Goal: Task Accomplishment & Management: Use online tool/utility

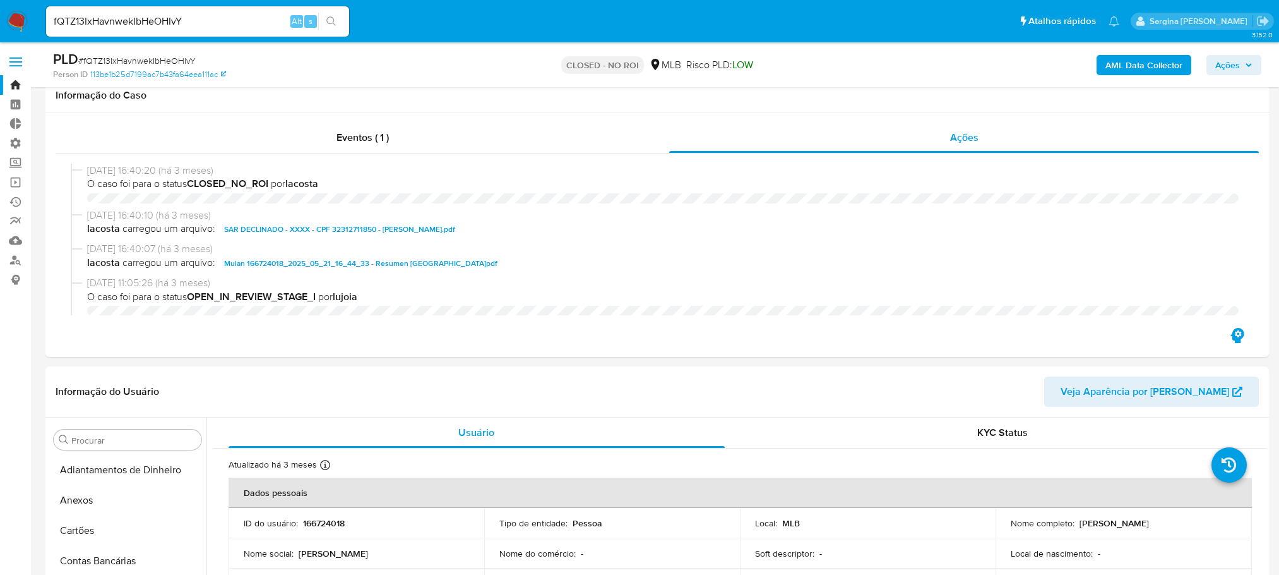
select select "10"
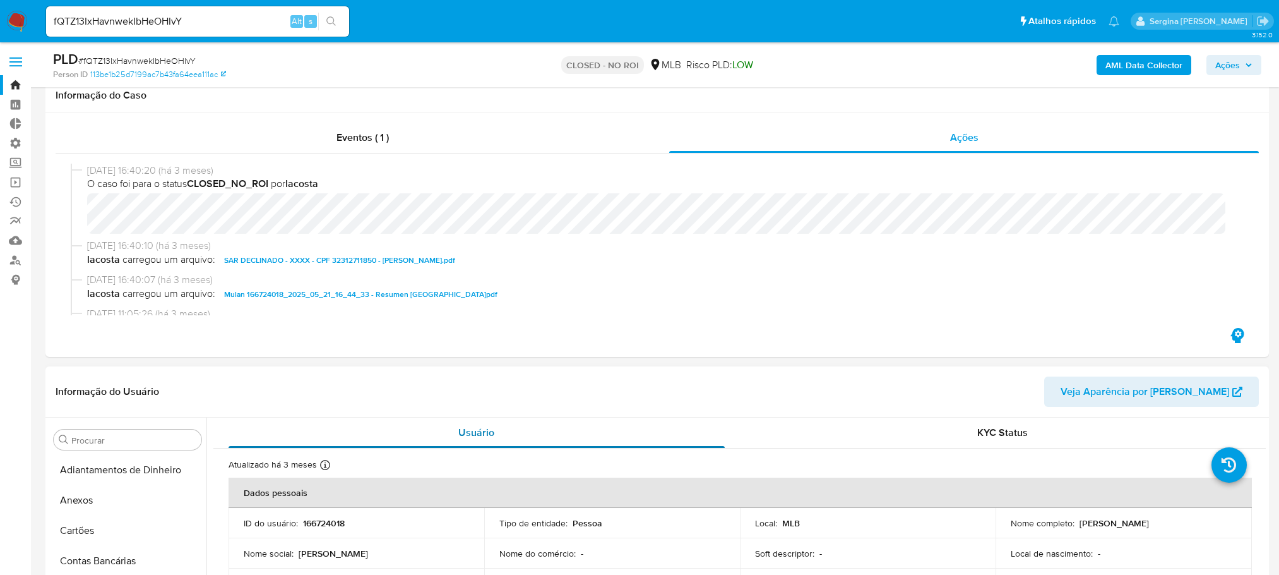
scroll to position [30, 0]
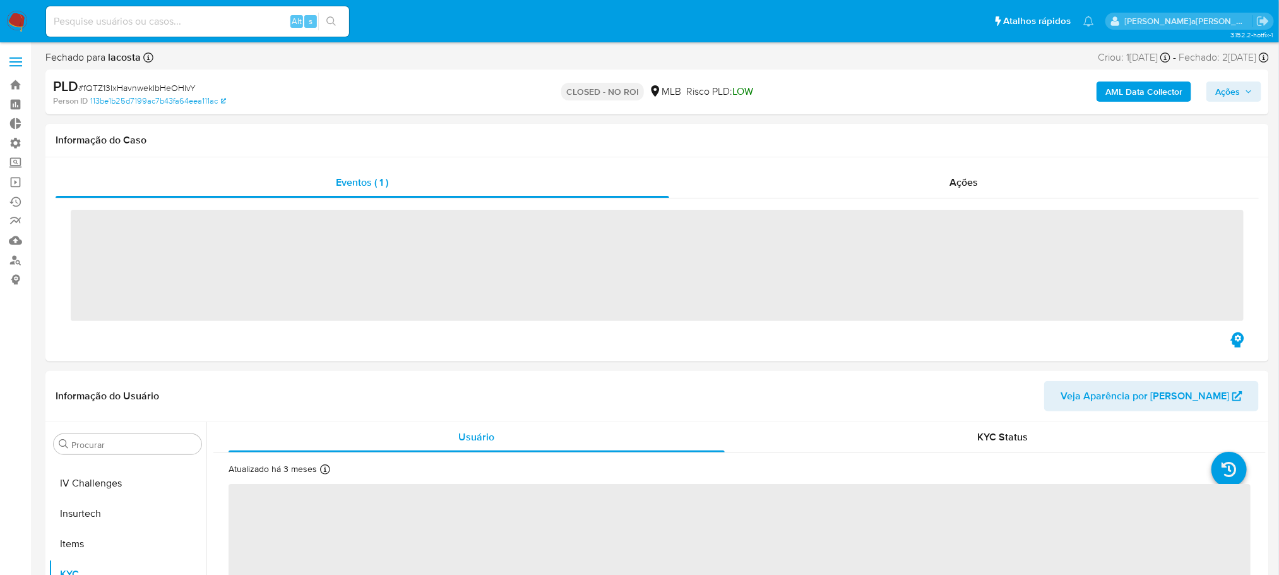
scroll to position [533, 0]
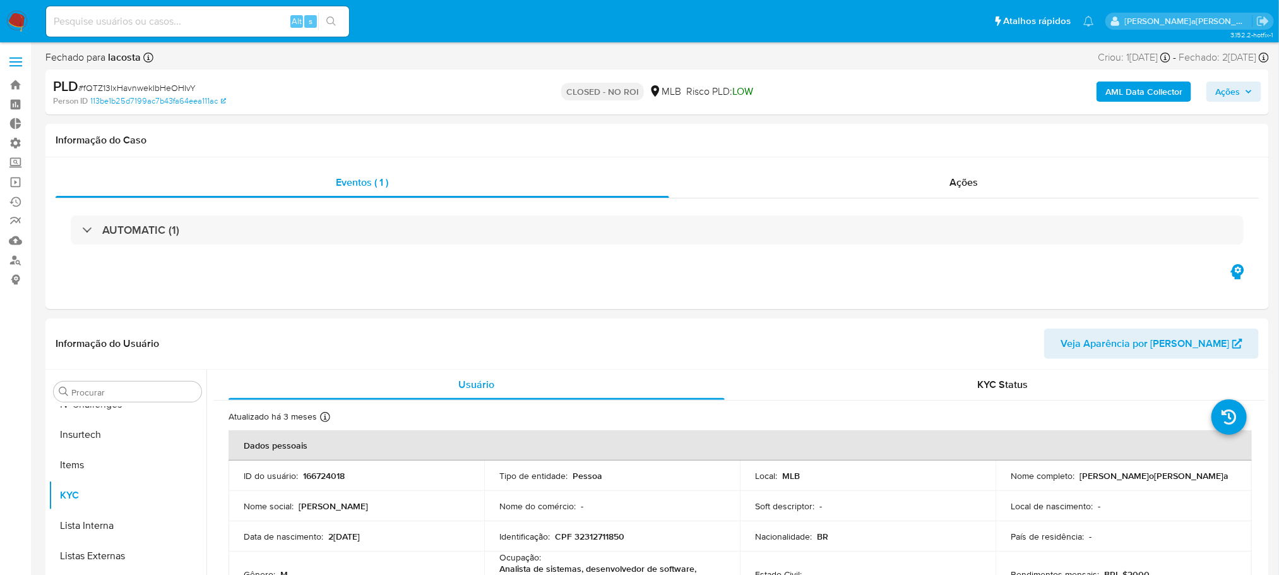
click at [110, 27] on input at bounding box center [197, 21] width 303 height 16
select select "10"
paste input "xvEdjAkN8X2kX0XLz5cugzZW"
type input "xvEdjAkN8X2kX0XLz5cugzZW"
click at [328, 23] on icon "search-icon" at bounding box center [331, 21] width 10 height 10
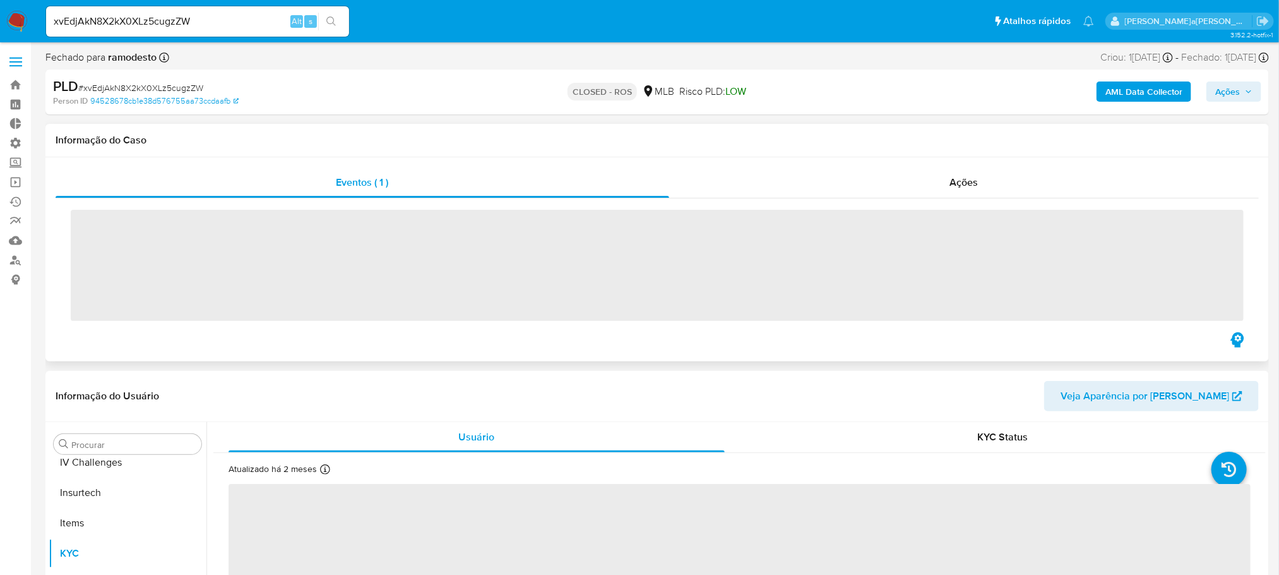
scroll to position [533, 0]
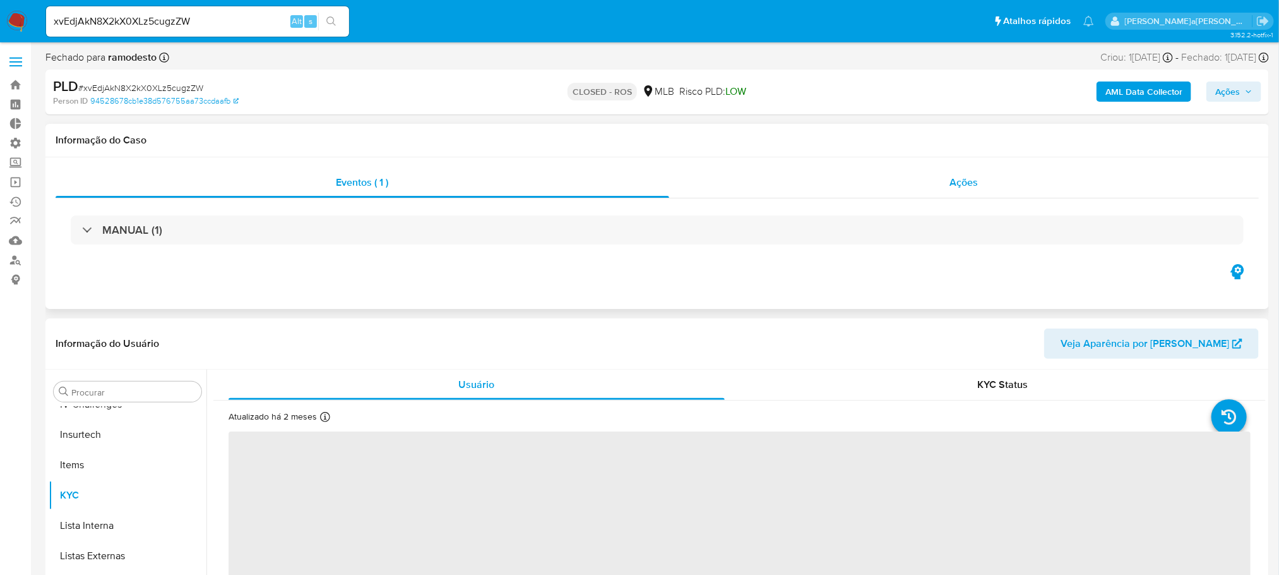
click at [955, 184] on span "Ações" at bounding box center [964, 182] width 28 height 15
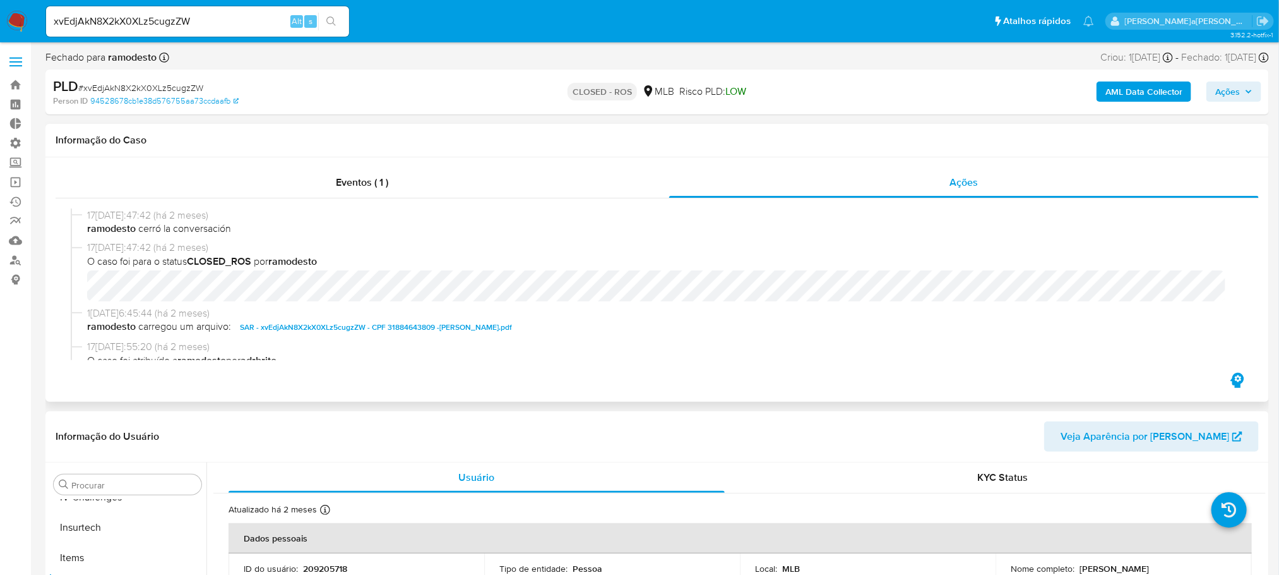
select select "10"
click at [372, 323] on span "SAR - xvEdjAkN8X2kX0XLz5cugzZW - CPF 31884643809 - LUCAS RODRIGUES DE AZEVEDO.p…" at bounding box center [376, 326] width 272 height 15
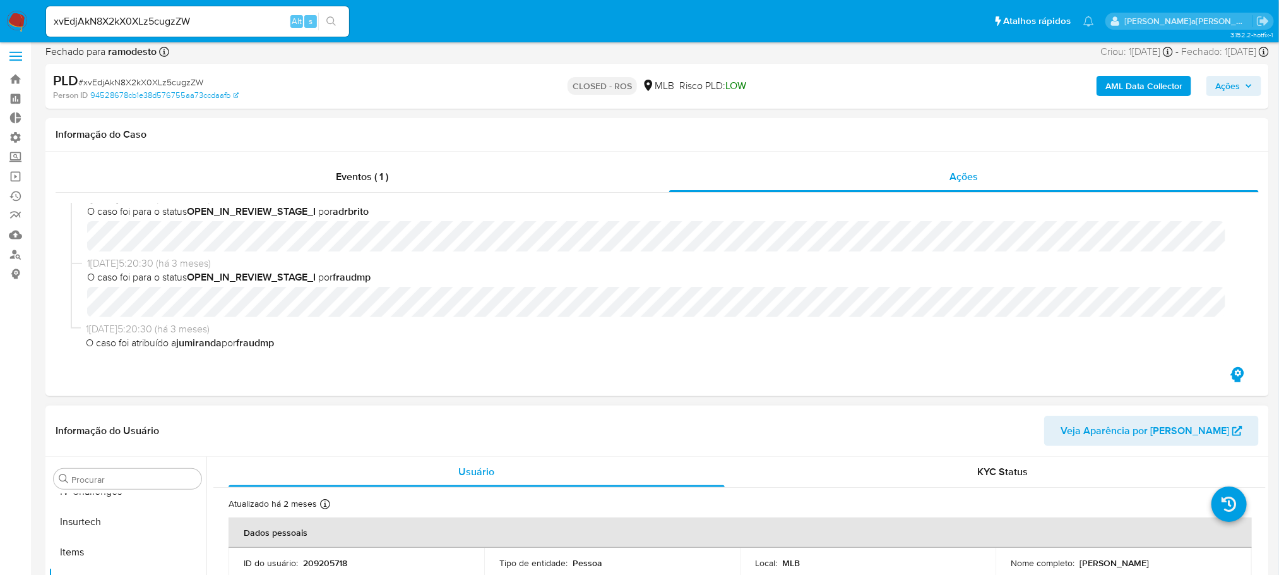
scroll to position [0, 0]
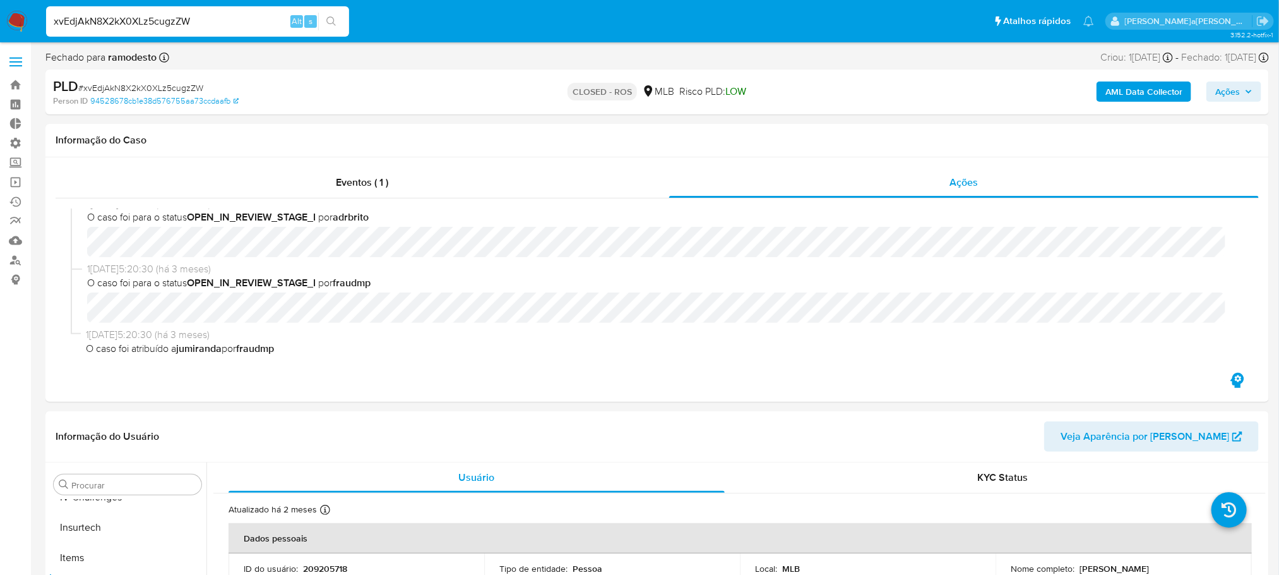
drag, startPoint x: 226, startPoint y: 21, endPoint x: 6, endPoint y: 20, distance: 220.4
click at [6, 20] on nav "Pausado Ver notificaciones xvEdjAkN8X2kX0XLz5cugzZW Alt s Atalhos rápidos Presi…" at bounding box center [639, 21] width 1279 height 42
paste input "ruiwirVK2i6YKnGfI5INrfMr"
type input "ruiwirVK2i6YKnGfI5INrfMr"
click at [330, 21] on icon "search-icon" at bounding box center [331, 21] width 10 height 10
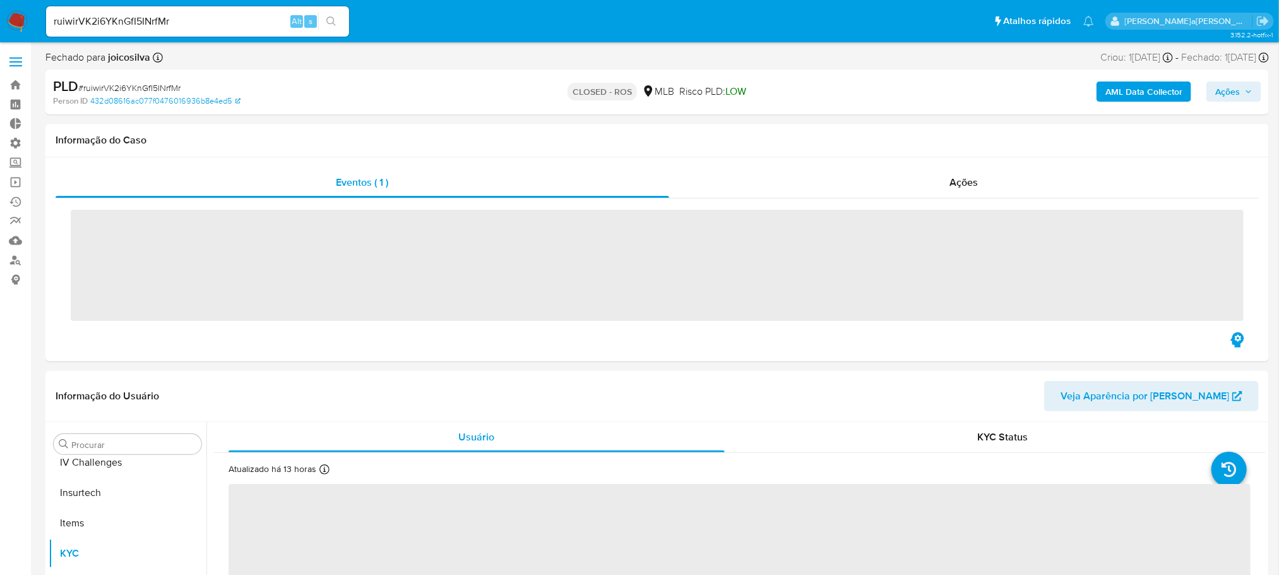
scroll to position [533, 0]
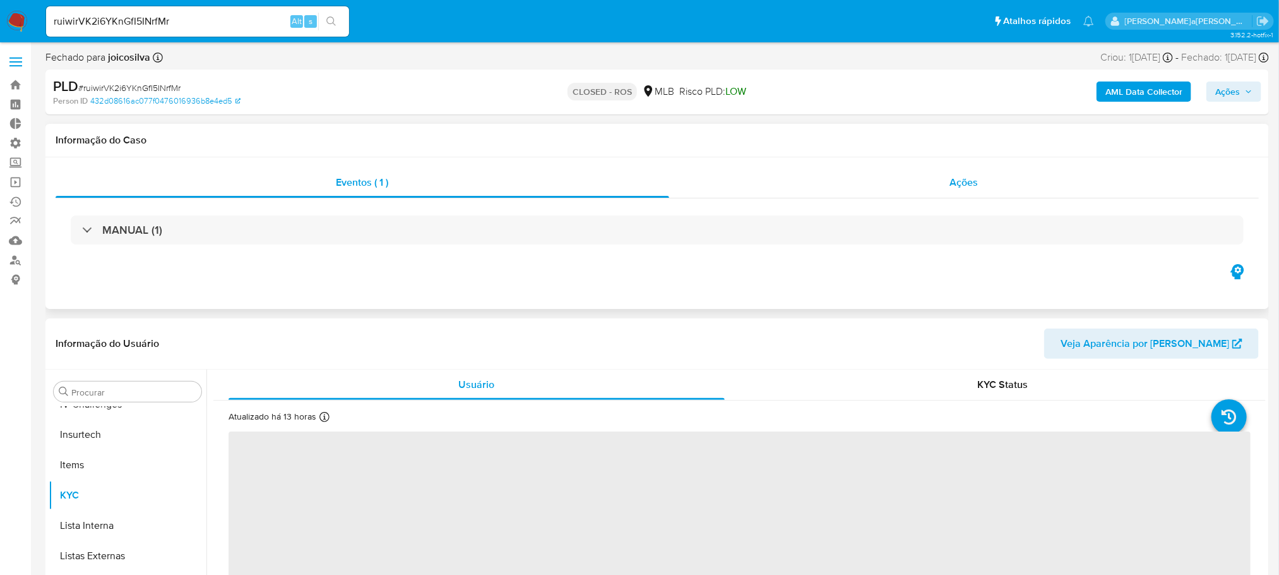
click at [941, 178] on div "Ações" at bounding box center [964, 182] width 590 height 30
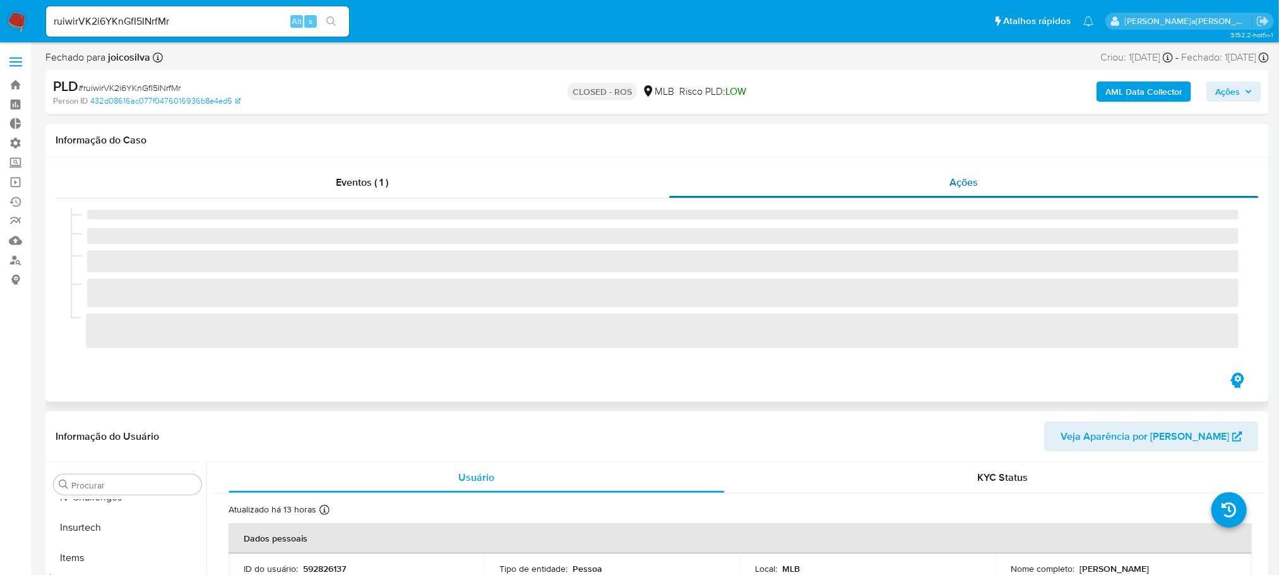
select select "10"
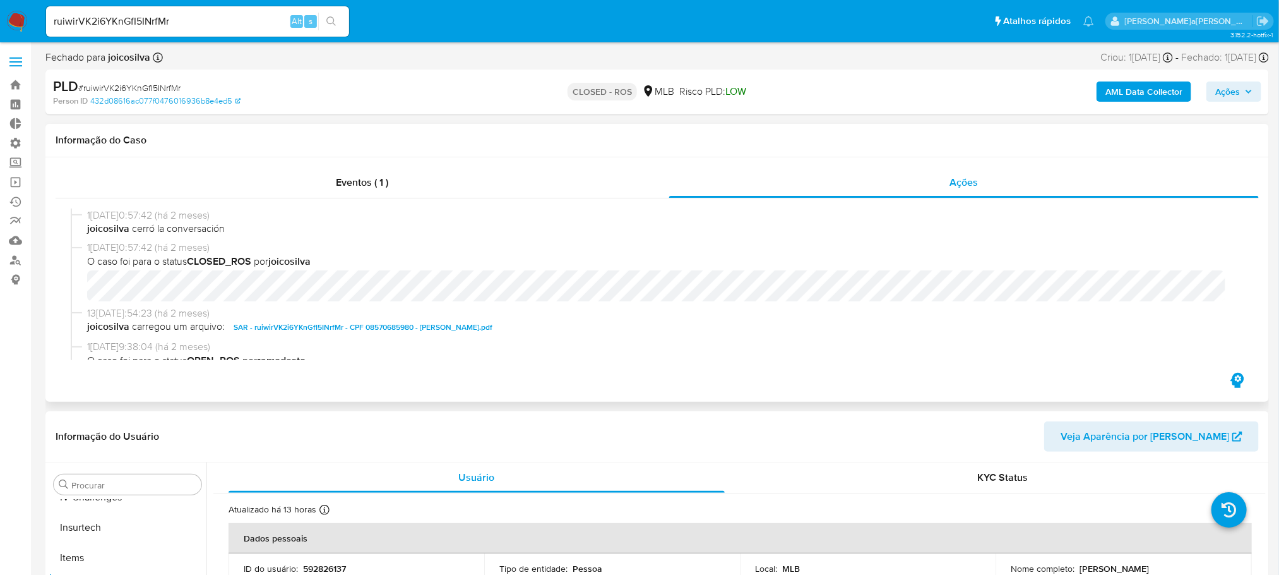
click at [364, 325] on span "SAR - ruiwirVK2i6YKnGfI5INrfMr - CPF 08570685980 - DIEGO LOURENÃO RODRIGUES.pdf" at bounding box center [363, 326] width 259 height 15
drag, startPoint x: 207, startPoint y: 15, endPoint x: 0, endPoint y: 13, distance: 207.1
click at [0, 13] on nav "Pausado Ver notificaciones ruiwirVK2i6YKnGfI5INrfMr Alt s Atalhos rápidos Presi…" at bounding box center [639, 21] width 1279 height 42
paste input "UhVzdWmmbt4m91PsxTYMQz3A"
type input "UhVzdWmmbt4m91PsxTYMQz3A"
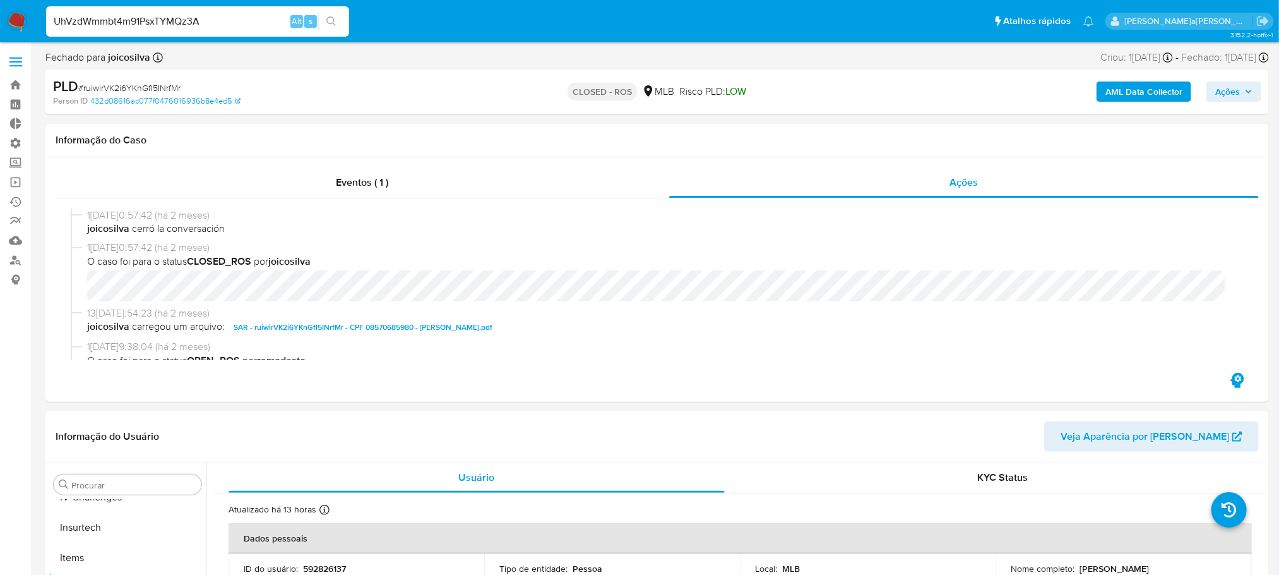
click at [331, 17] on icon "search-icon" at bounding box center [330, 20] width 9 height 9
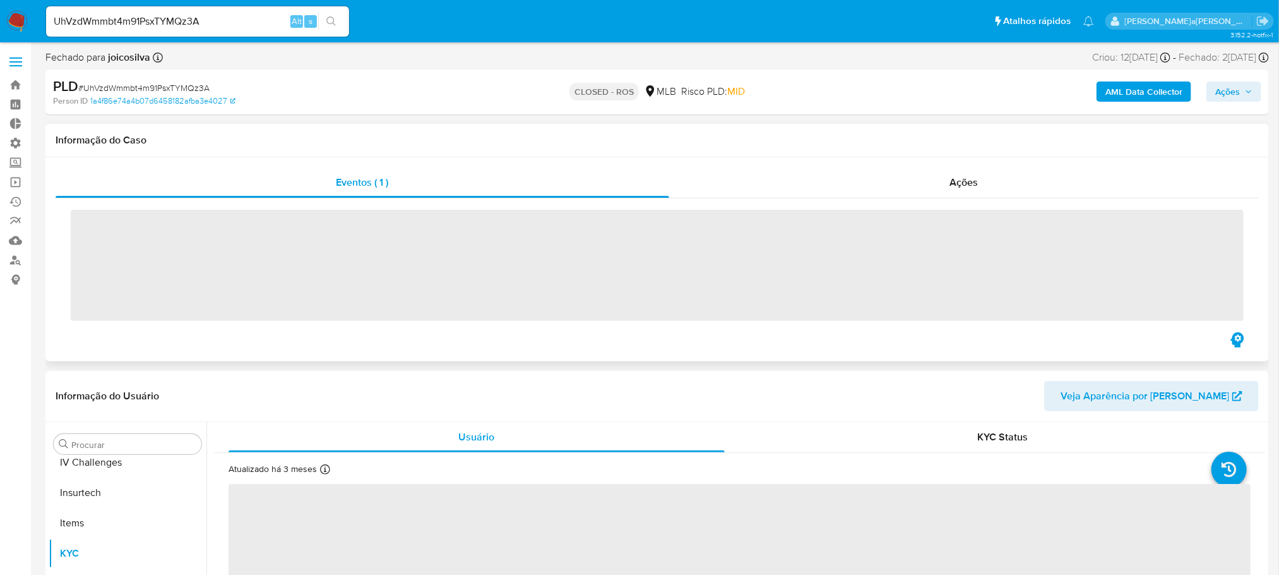
scroll to position [533, 0]
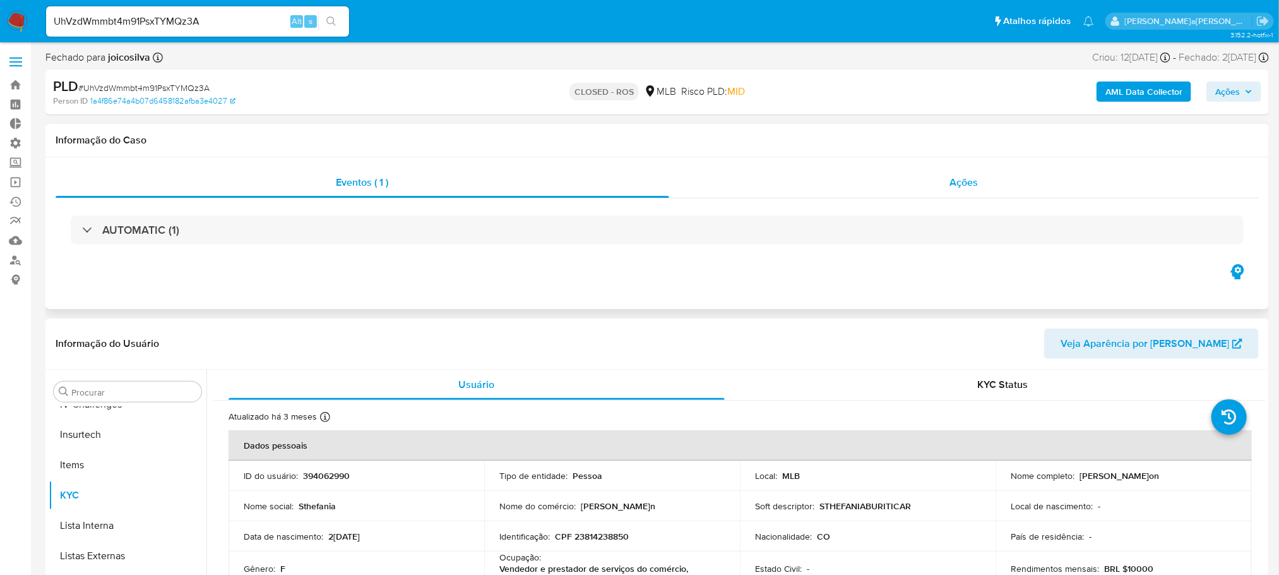
select select "10"
click at [950, 184] on span "Ações" at bounding box center [964, 182] width 28 height 15
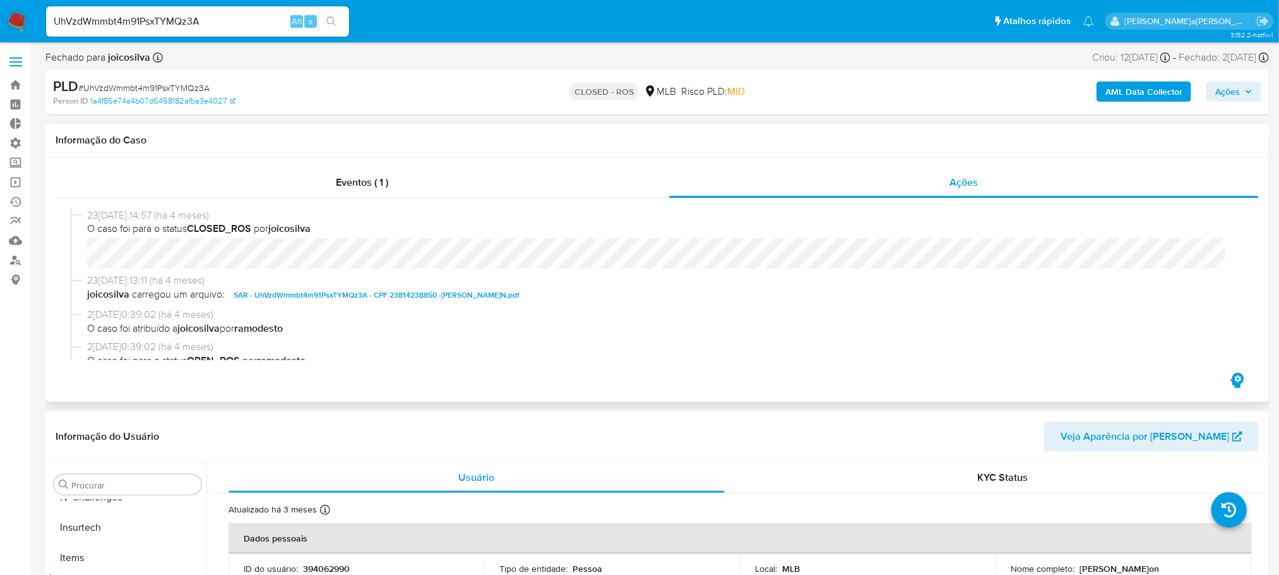
click at [320, 296] on span "SAR - UhVzdWmmbt4m91PsxTYMQz3A - CPF 23814238850 - STHEFANIA BURITICA RONDON.pdf" at bounding box center [377, 294] width 286 height 15
drag, startPoint x: 209, startPoint y: 20, endPoint x: 0, endPoint y: 19, distance: 209.0
click at [0, 19] on nav "Pausado Ver notificaciones UhVzdWmmbt4m91PsxTYMQz3A Alt s Atalhos rápidos Presi…" at bounding box center [639, 21] width 1279 height 42
paste input "QesCu8h9VCEeBLA30zHsL9pz"
type input "QesCu8h9VCEeBLA30zHsL9pz"
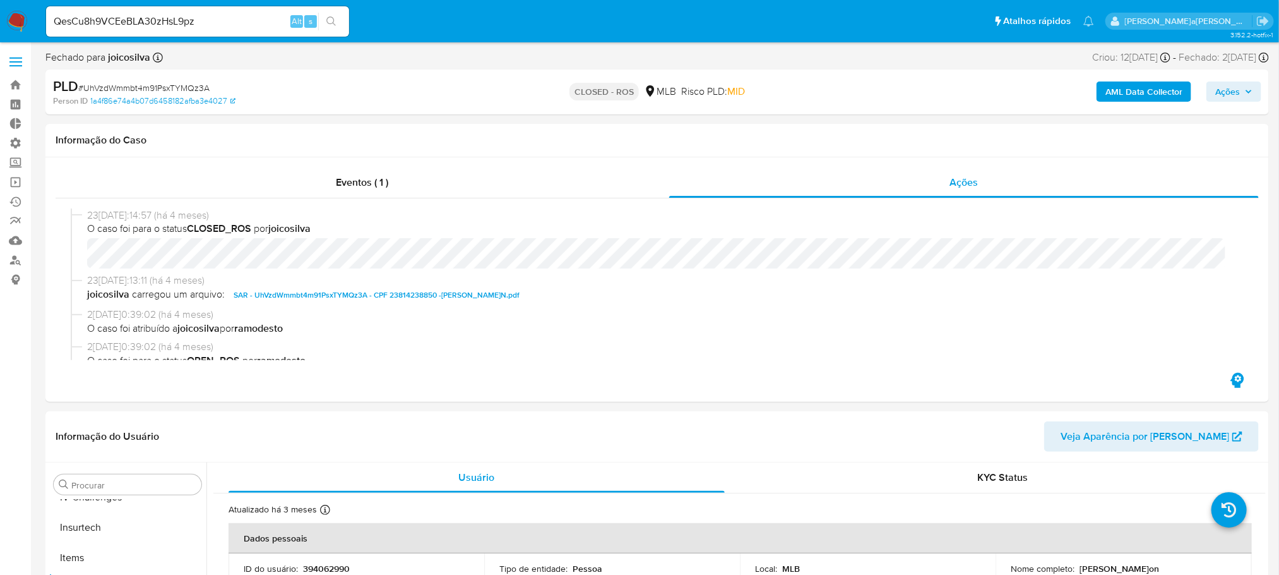
click at [326, 21] on icon "search-icon" at bounding box center [330, 20] width 9 height 9
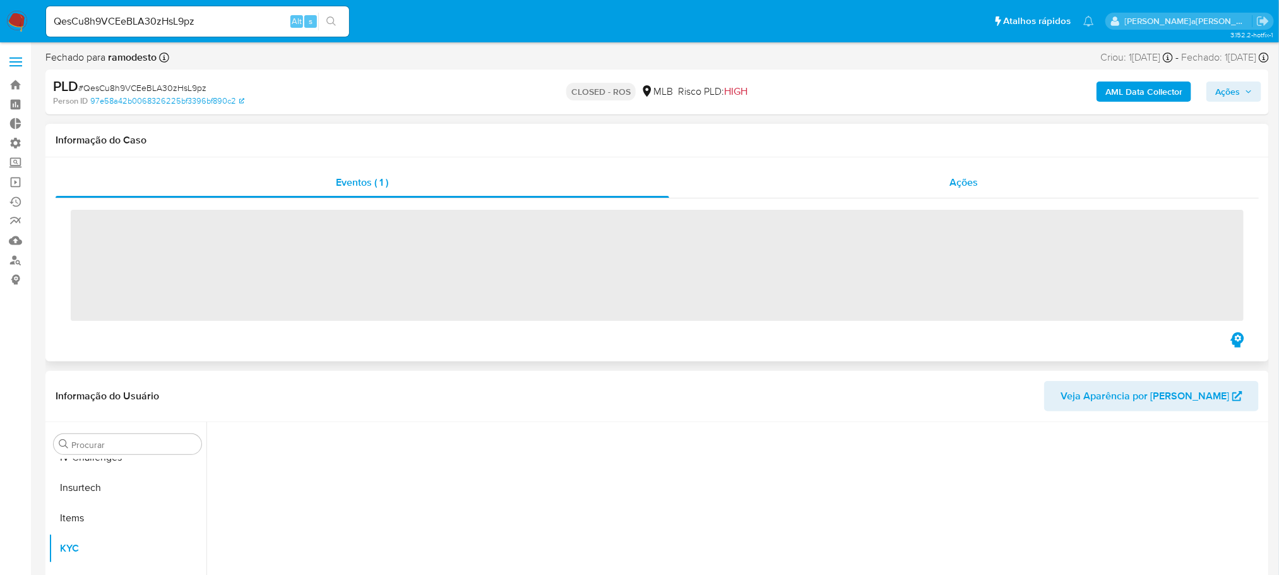
scroll to position [533, 0]
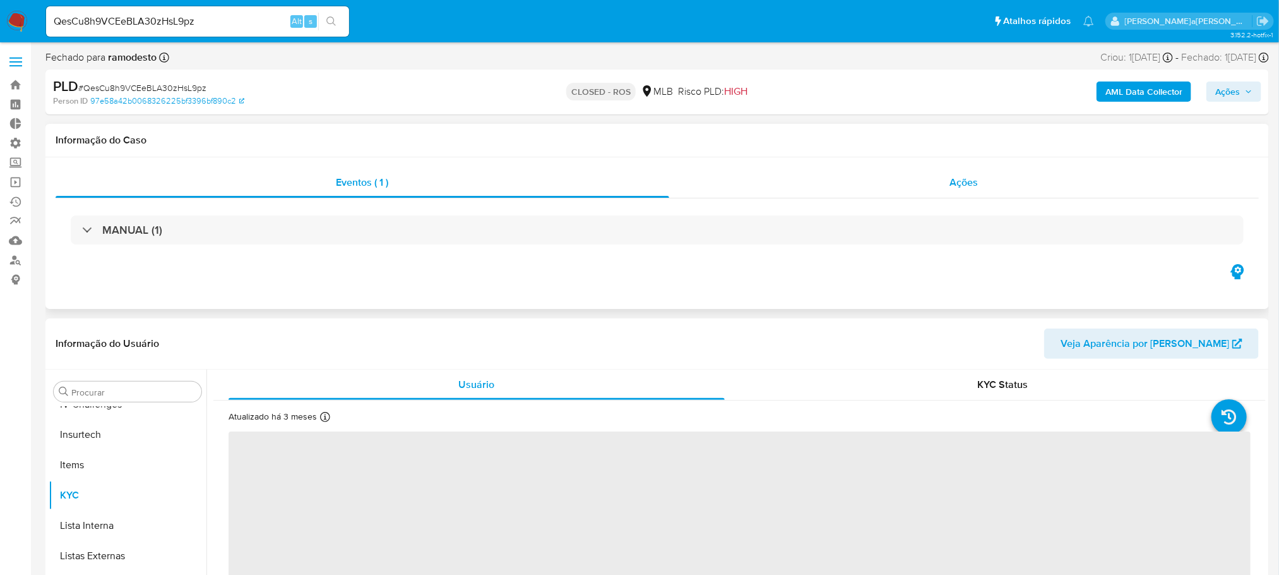
click at [1015, 180] on div "Ações" at bounding box center [964, 182] width 590 height 30
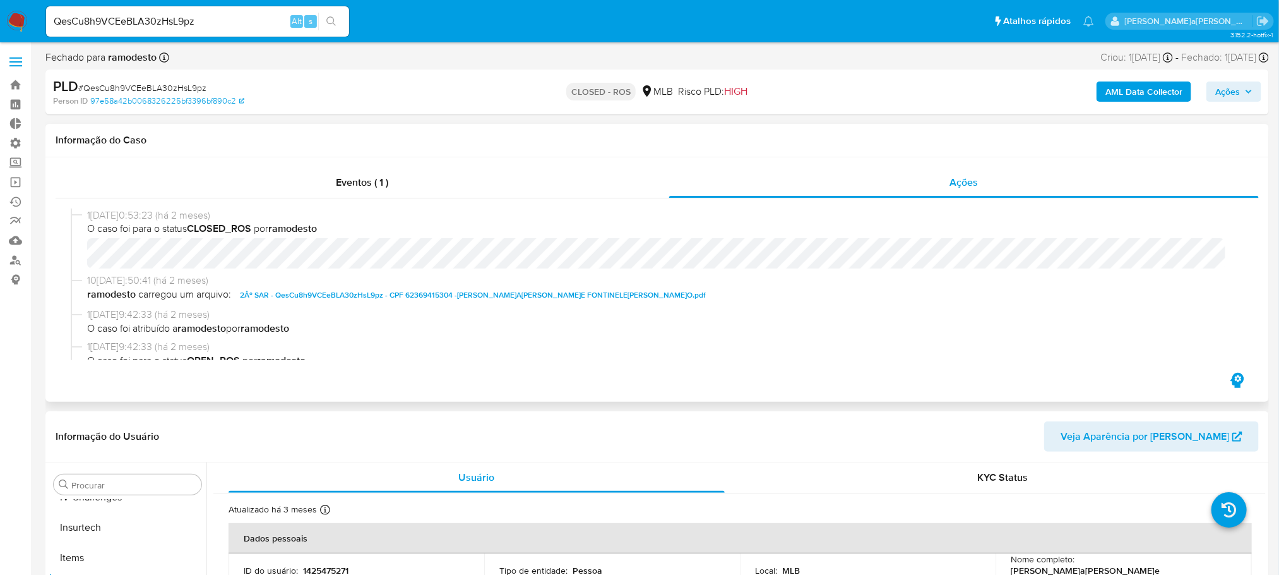
select select "10"
click at [385, 296] on span "2Âº SAR - QesCu8h9VCEeBLA30zHsL9pz - CPF 62369415304 - MARIA JOSE FONTINELE CAR…" at bounding box center [473, 294] width 466 height 15
drag, startPoint x: 213, startPoint y: 87, endPoint x: 85, endPoint y: 86, distance: 127.6
click at [85, 86] on div "PLD # QesCu8h9VCEeBLA30zHsL9pz" at bounding box center [252, 86] width 398 height 19
copy span "QesCu8h9VCEeBLA30zHsL9pz"
